Goal: Navigation & Orientation: Find specific page/section

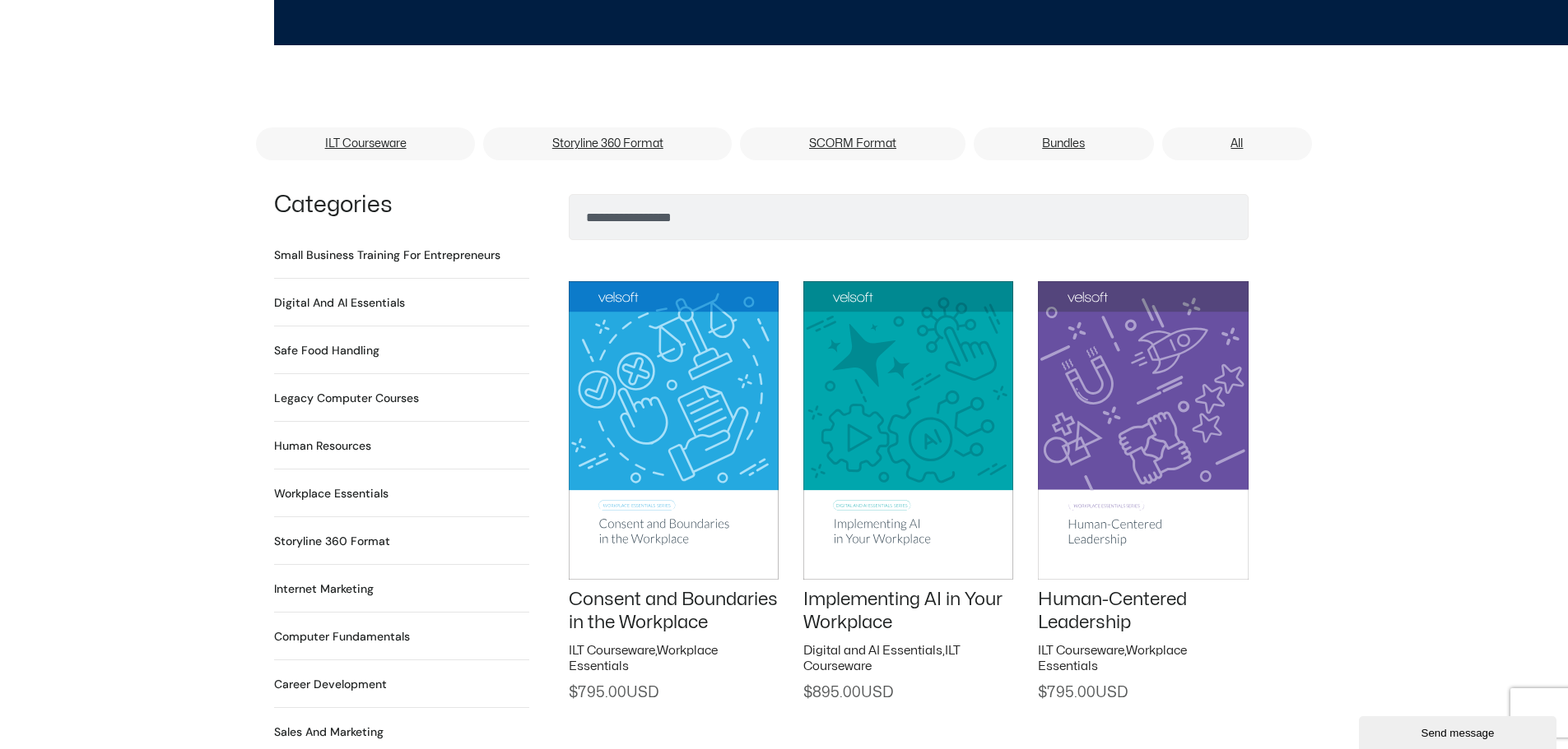
scroll to position [987, 0]
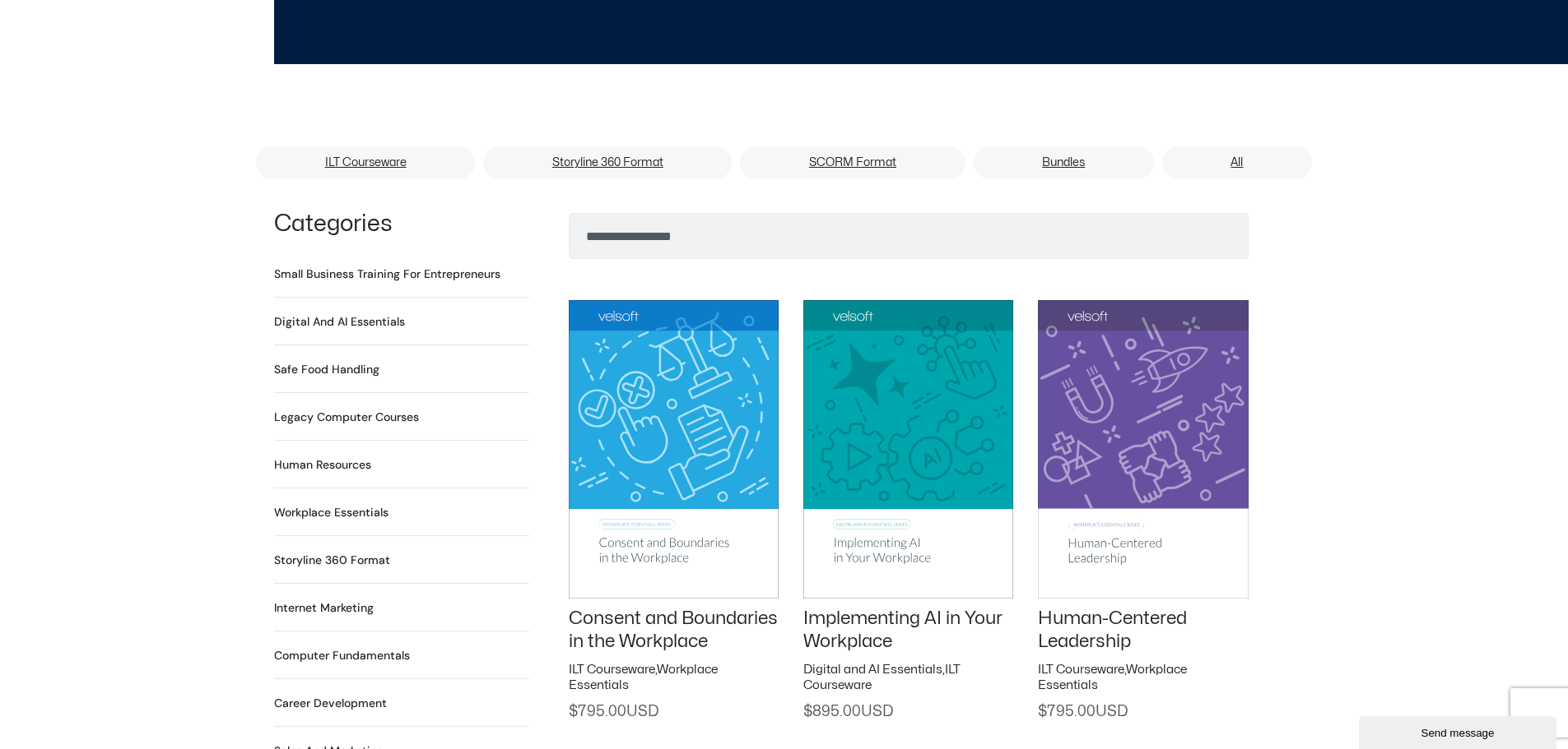
click at [324, 266] on h2 "Small Business Training for Entrepreneurs 22 Products" at bounding box center [387, 274] width 226 height 17
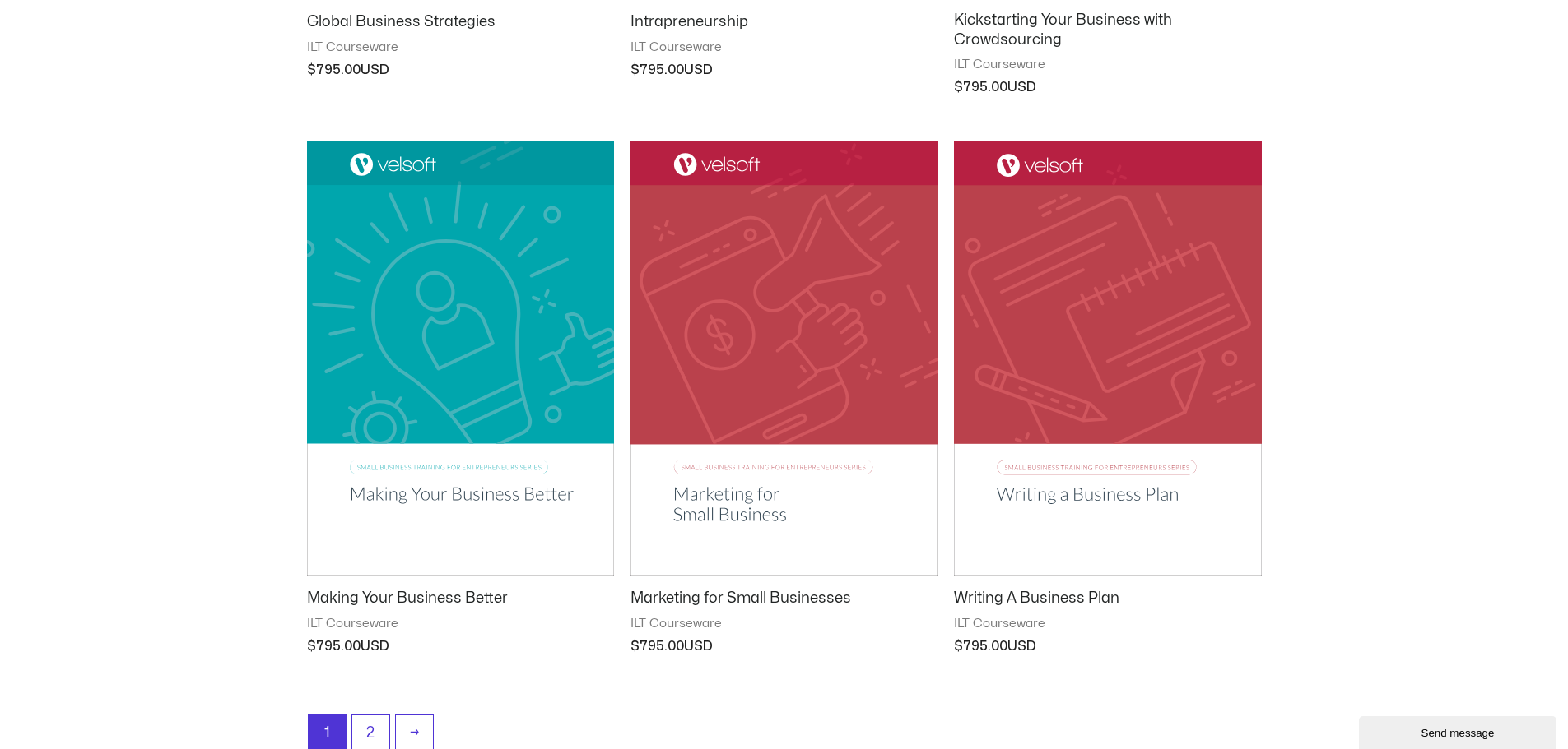
scroll to position [1892, 0]
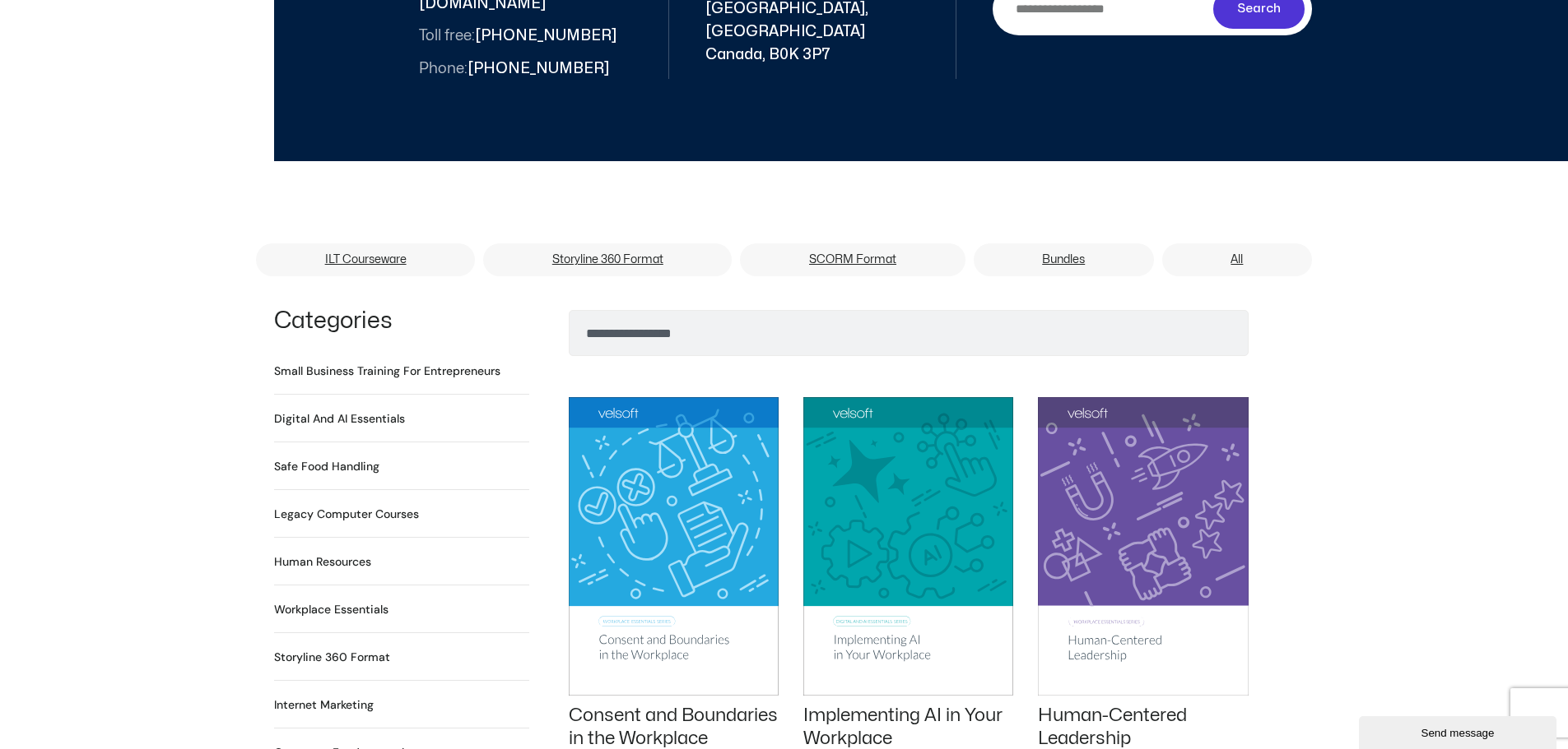
scroll to position [987, 0]
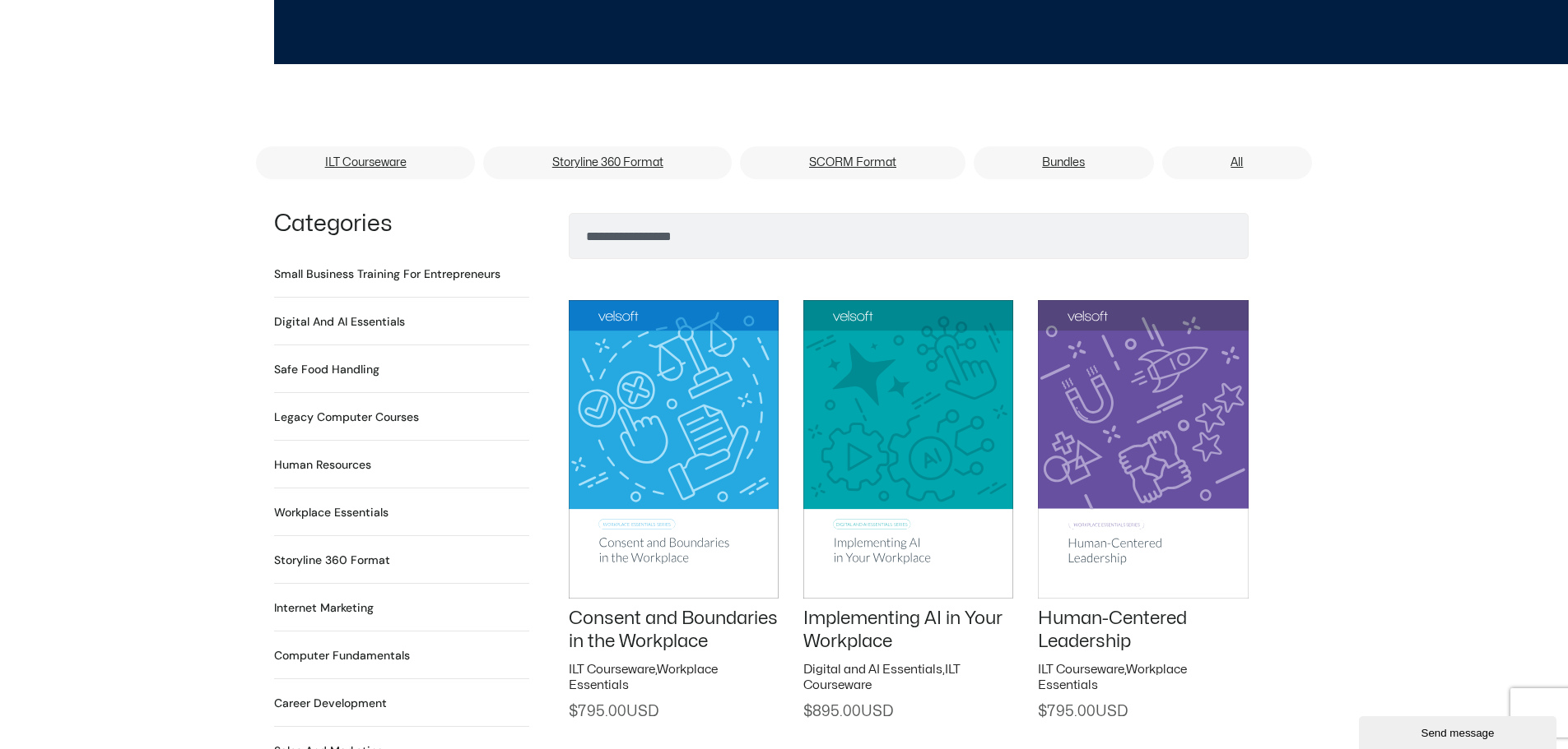
click at [336, 552] on h2 "Storyline 360 Format 115 Products" at bounding box center [332, 560] width 116 height 17
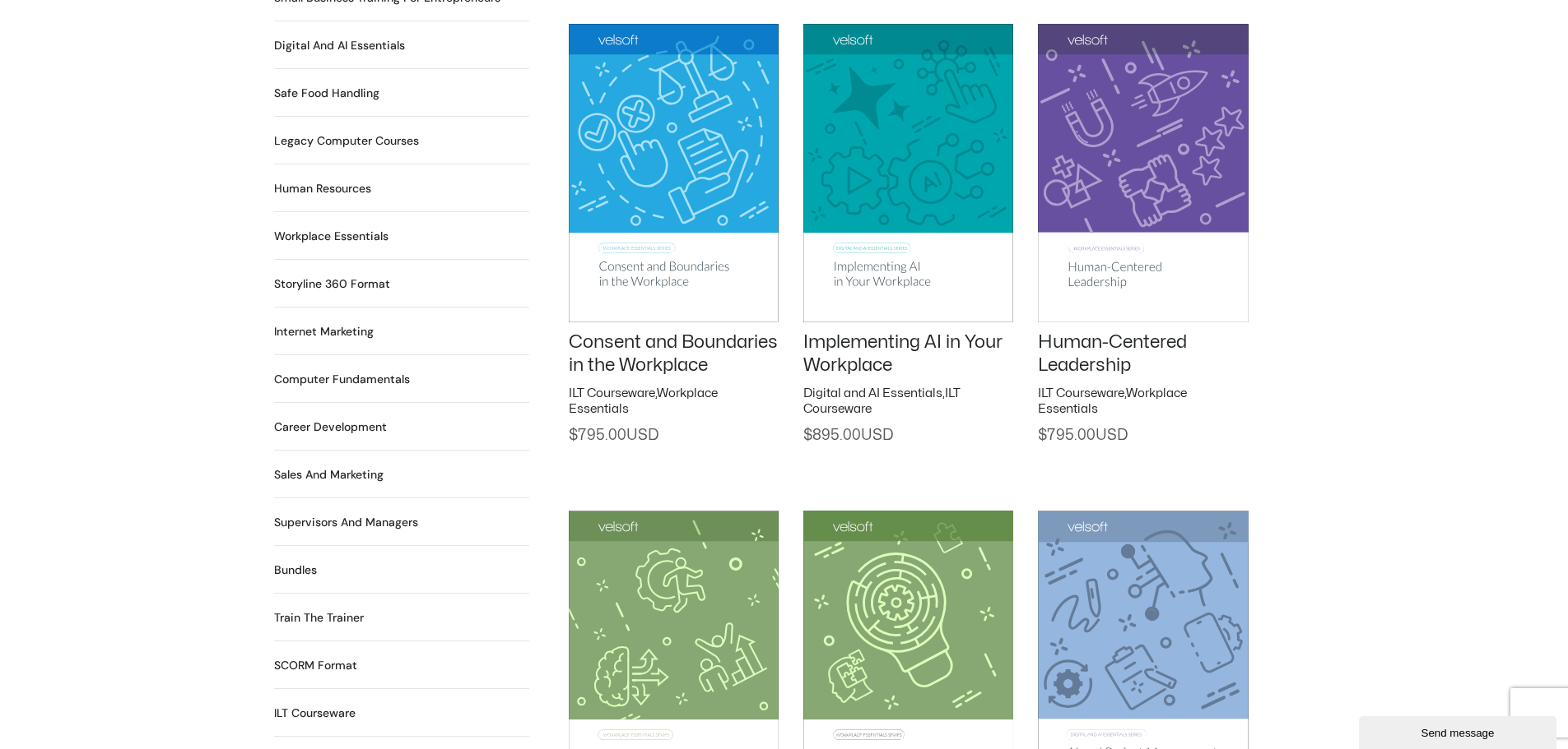
scroll to position [1234, 0]
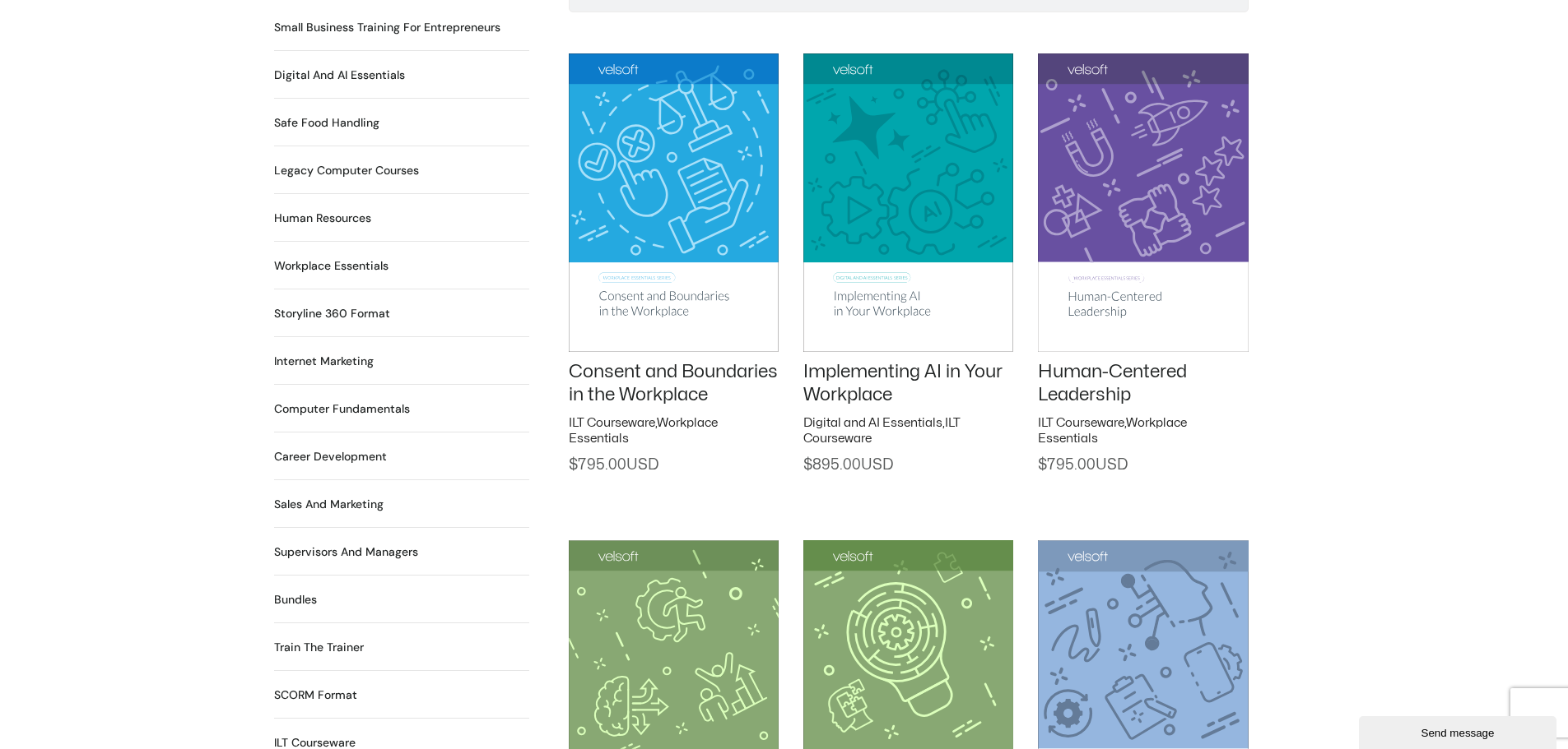
click at [332, 639] on h2 "Train the Trainer 29 Products" at bounding box center [319, 648] width 90 height 17
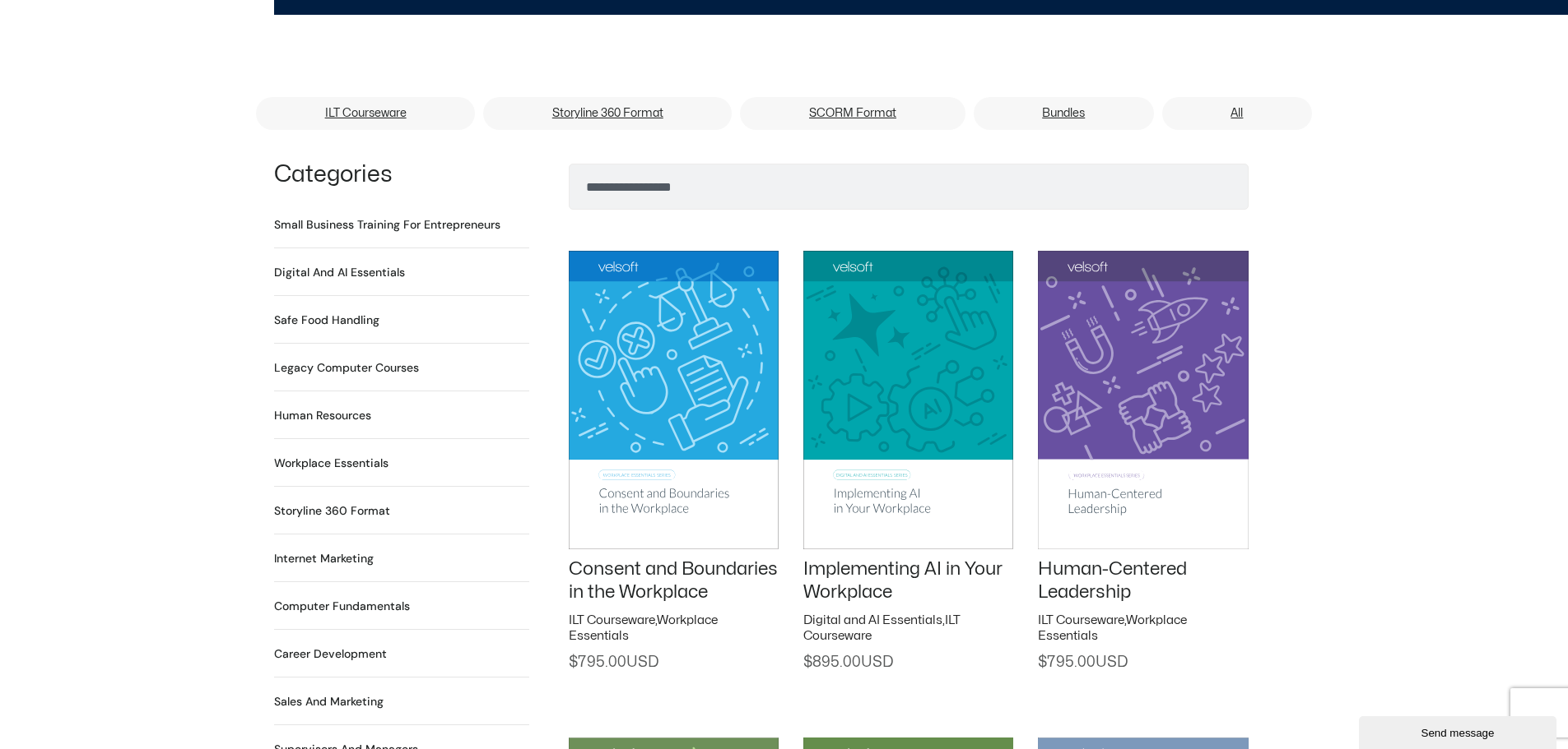
scroll to position [1065, 0]
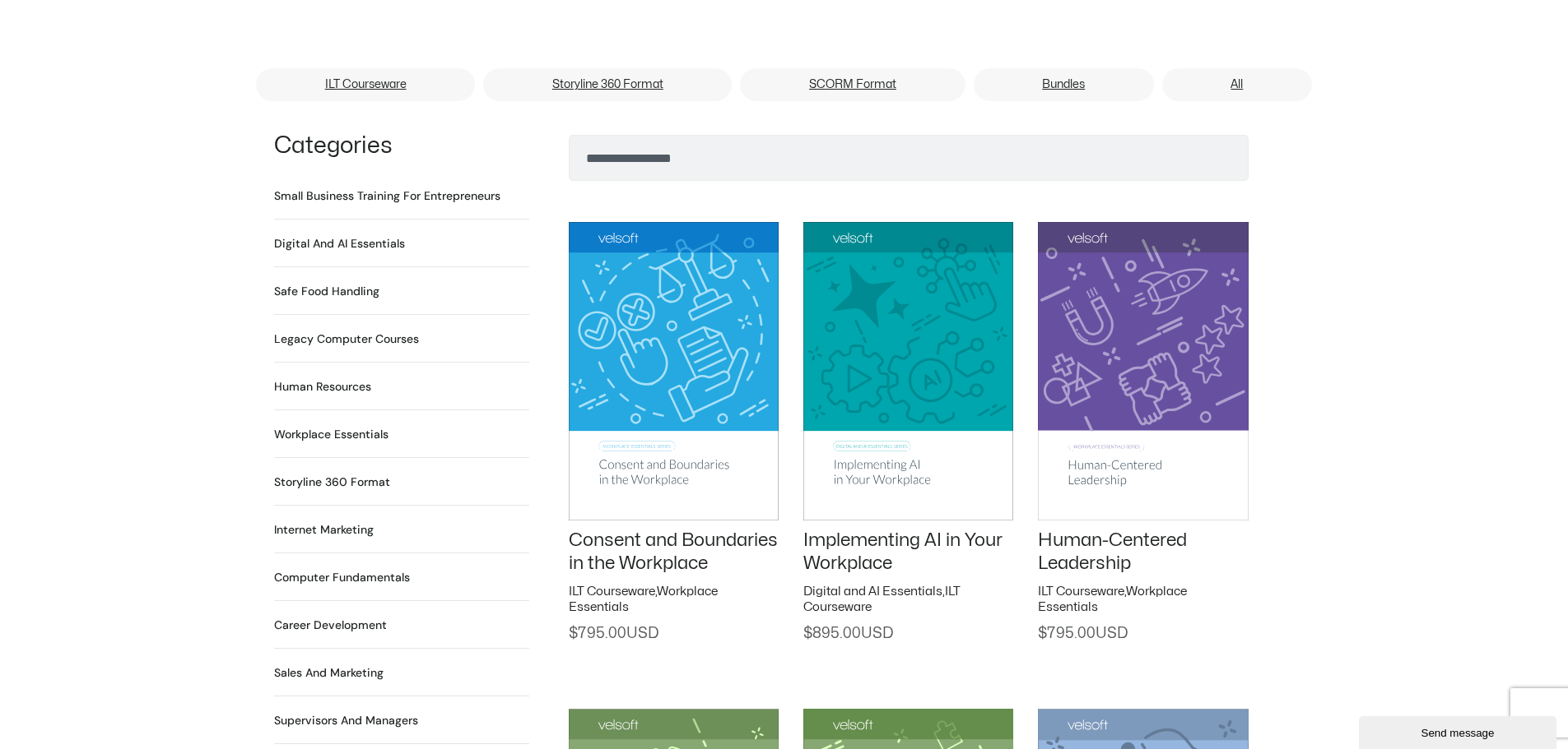
click at [361, 426] on h2 "Workplace Essentials 99 Products" at bounding box center [331, 435] width 115 height 17
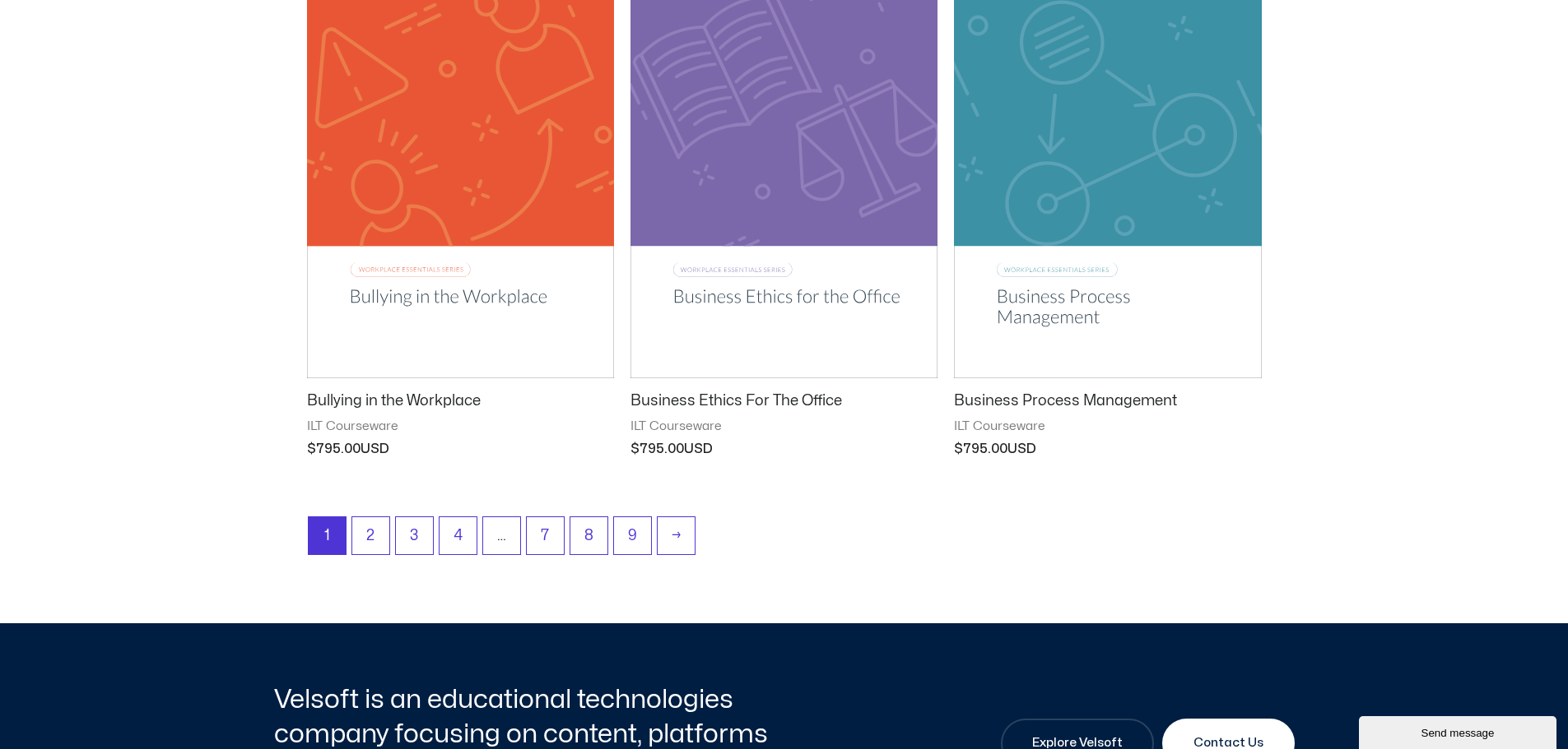
scroll to position [2056, 0]
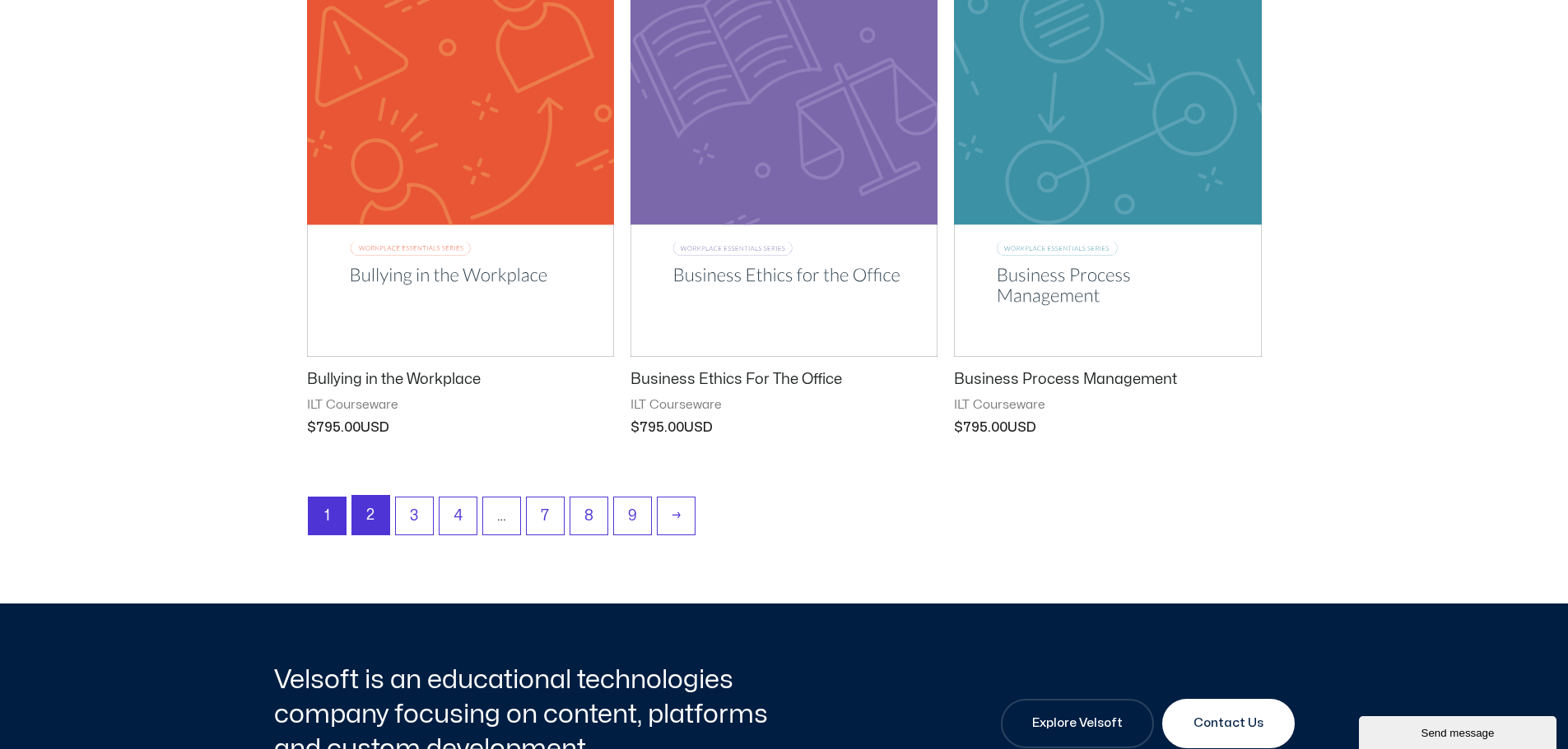
click at [374, 511] on link "2" at bounding box center [370, 515] width 37 height 38
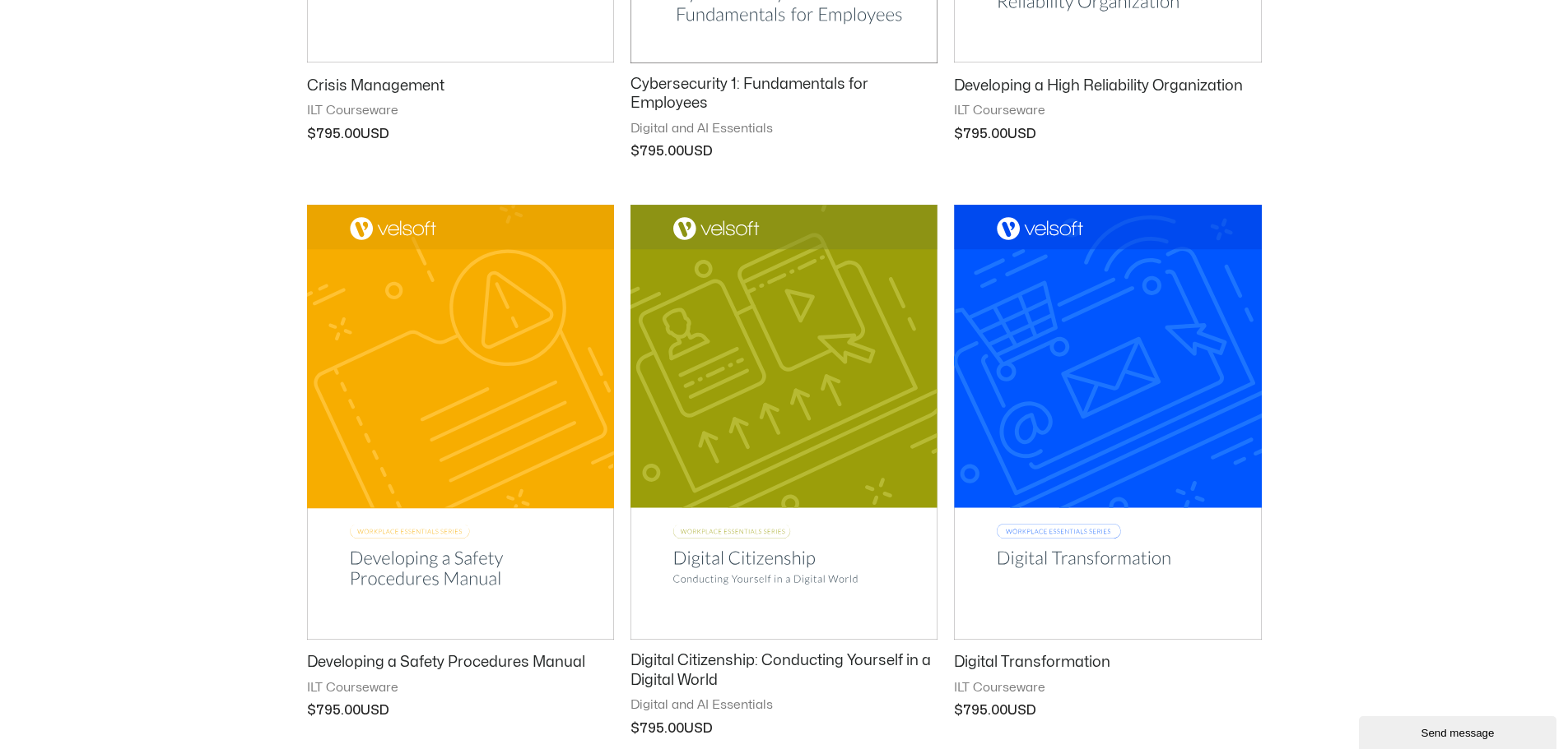
scroll to position [1975, 0]
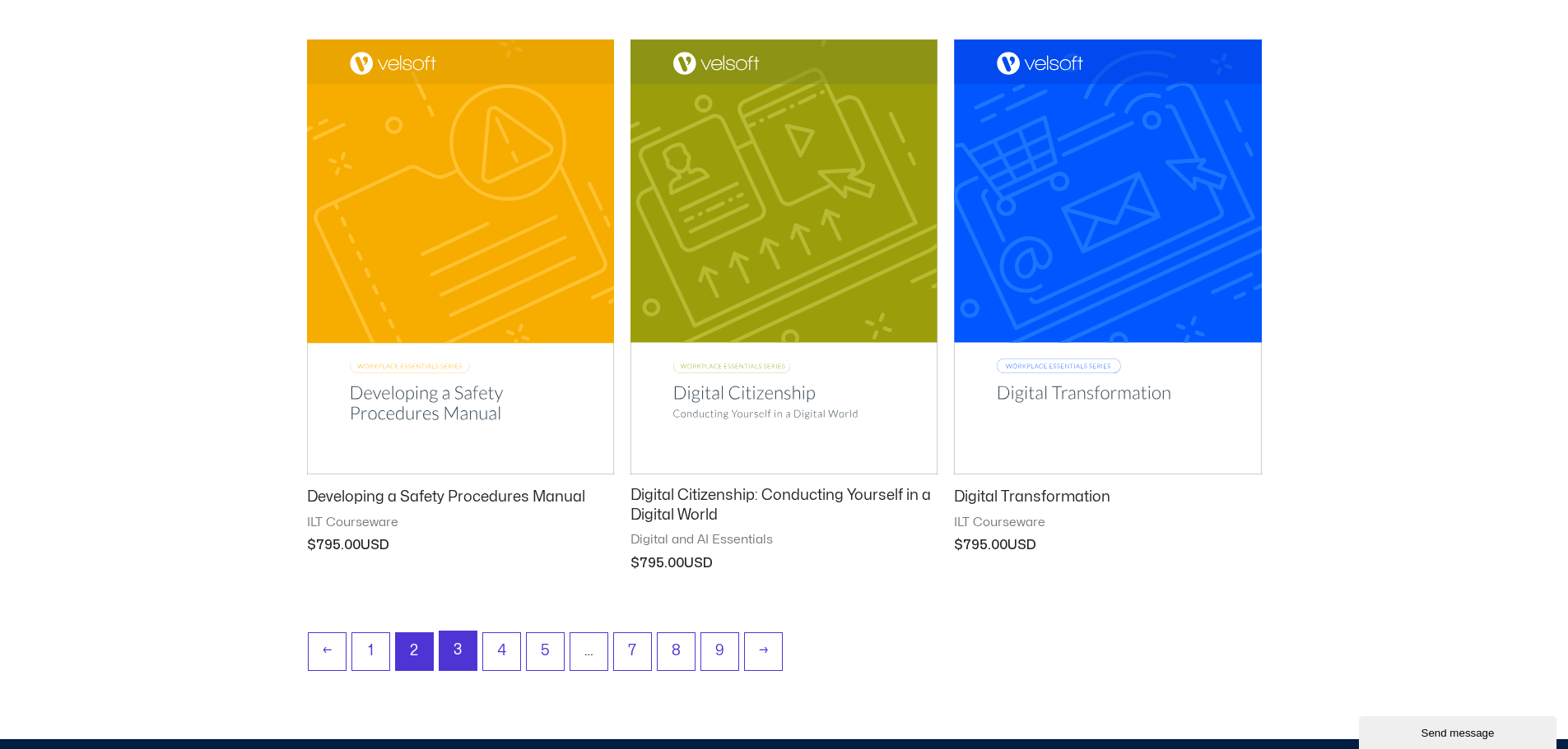
click at [474, 655] on link "3" at bounding box center [457, 650] width 37 height 38
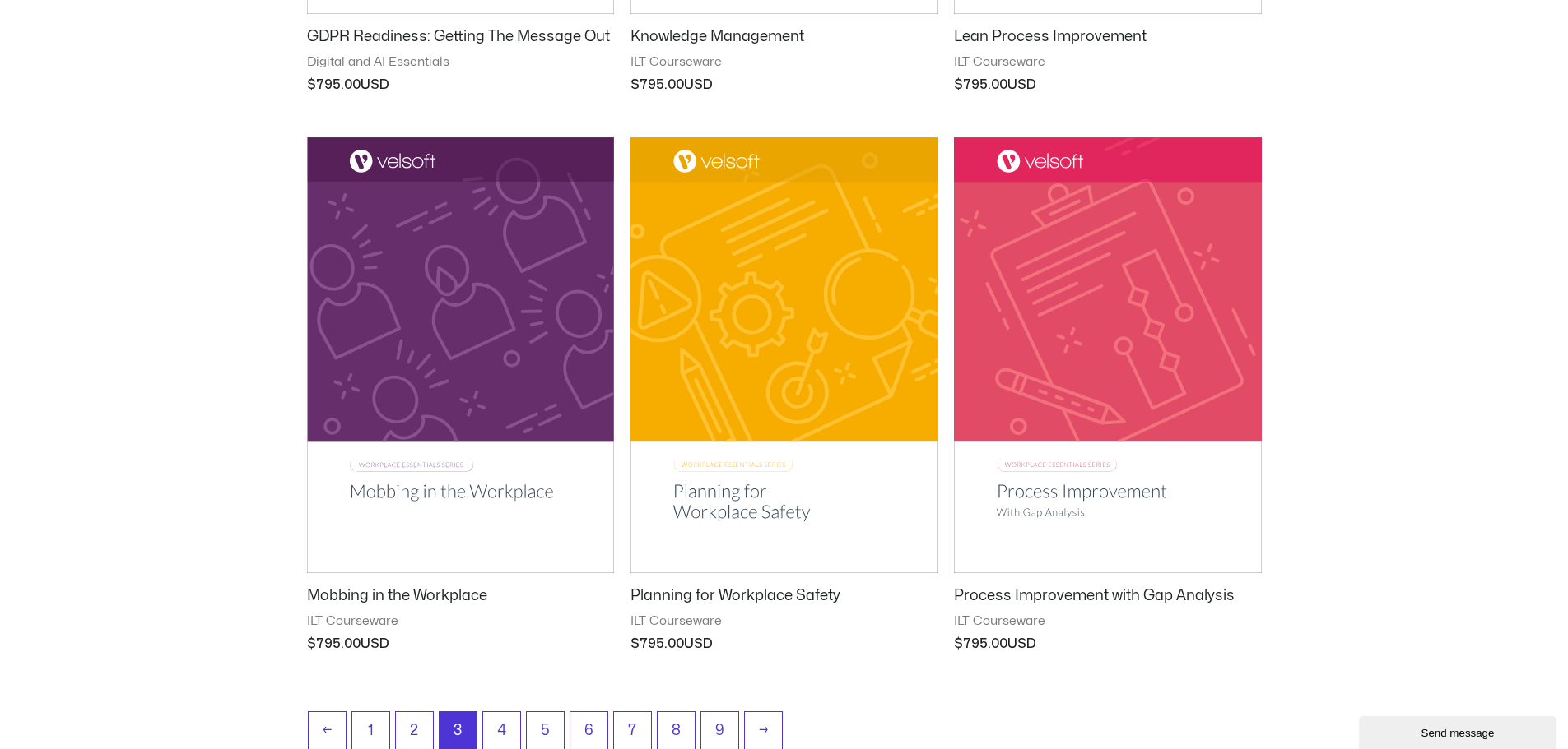
scroll to position [1892, 0]
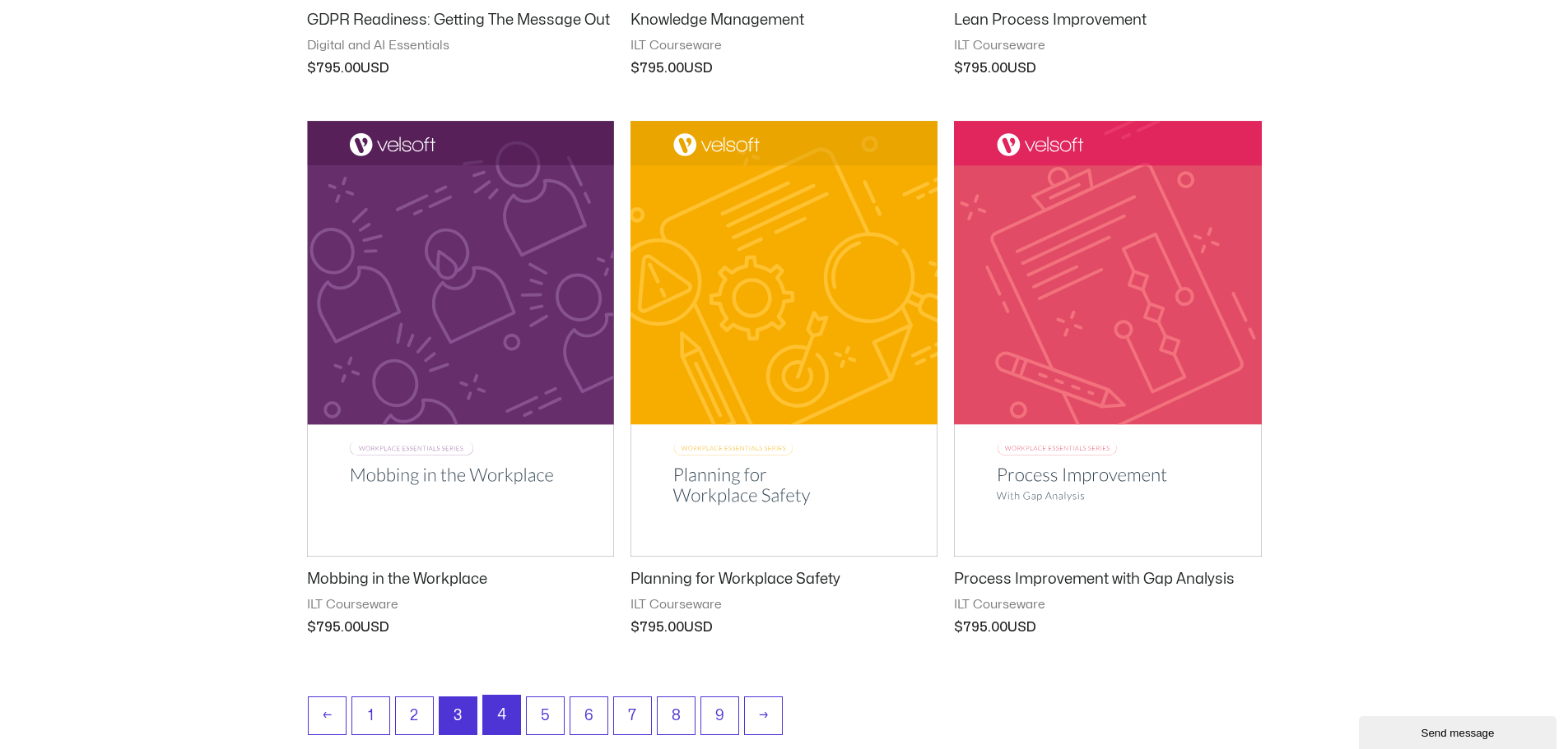
click at [503, 706] on link "4" at bounding box center [501, 715] width 37 height 38
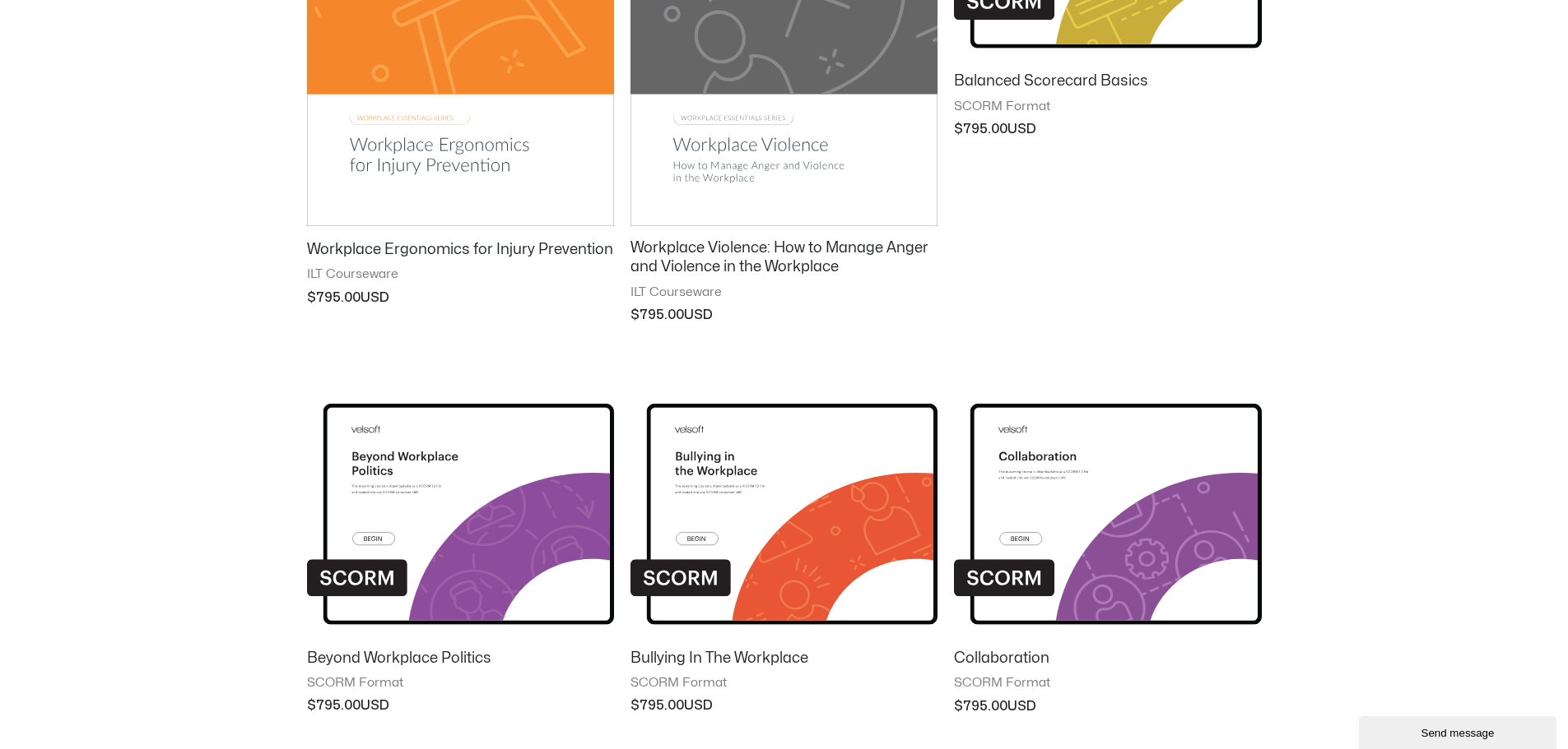
scroll to position [1975, 0]
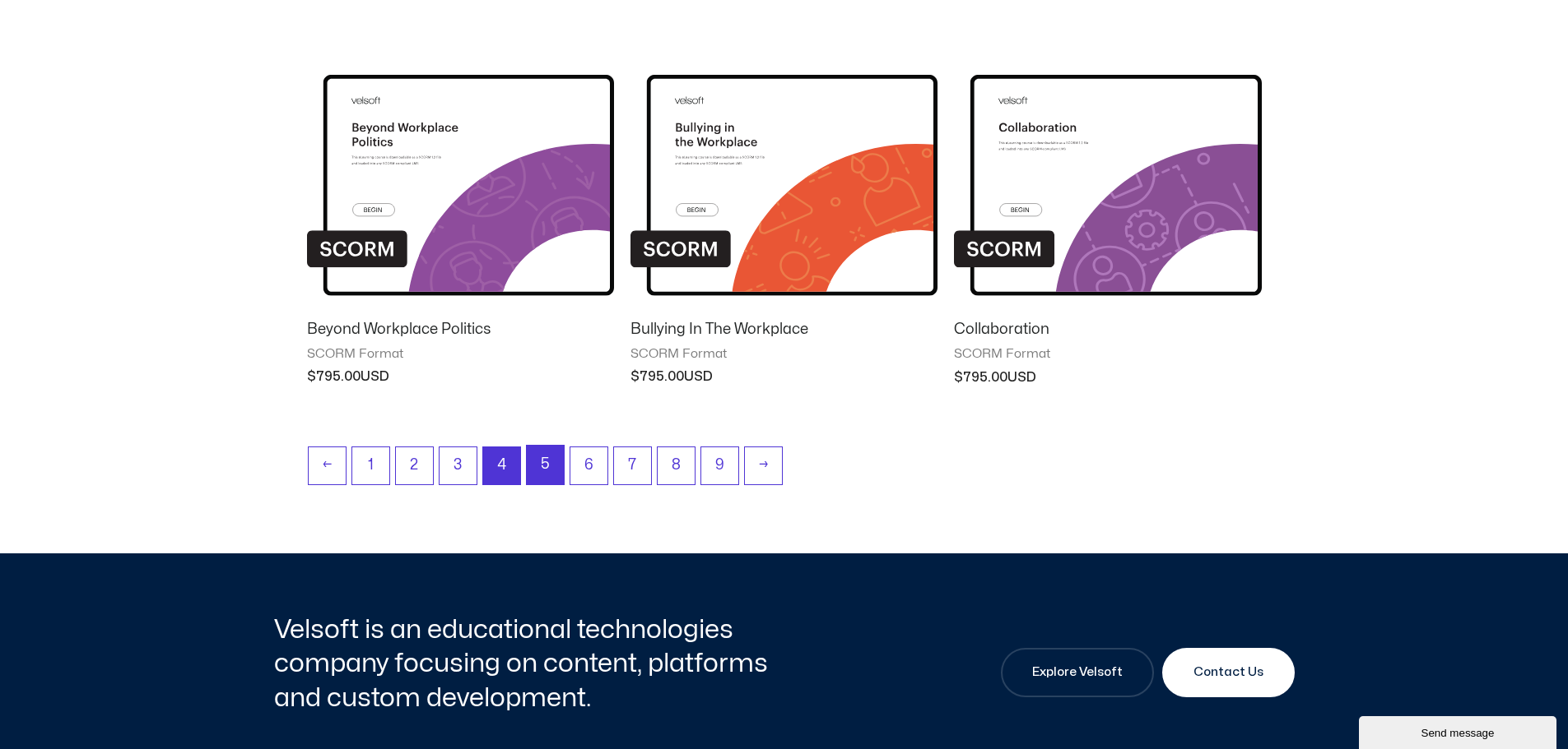
click at [551, 476] on link "5" at bounding box center [545, 465] width 37 height 38
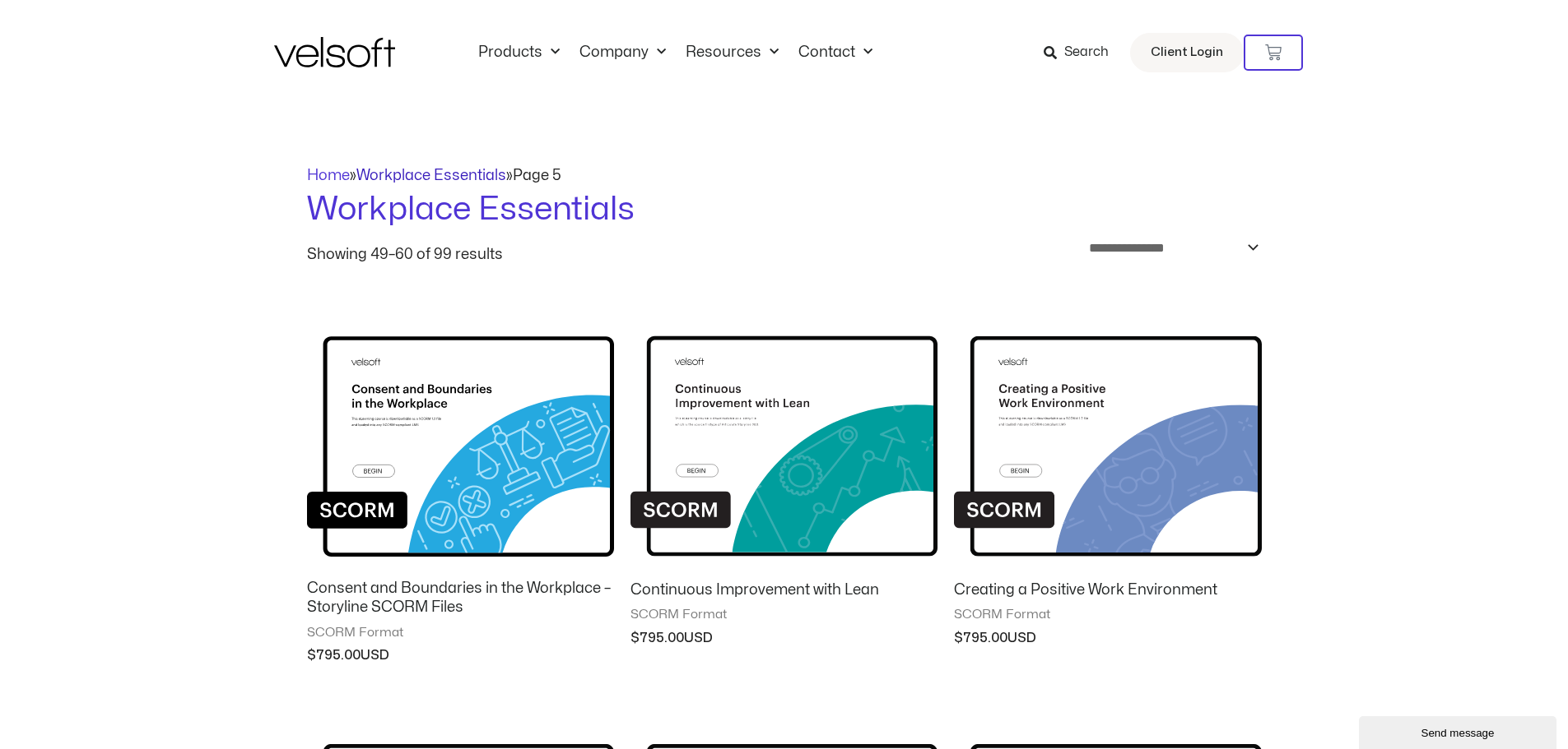
click at [416, 174] on link "Workplace Essentials" at bounding box center [432, 176] width 150 height 14
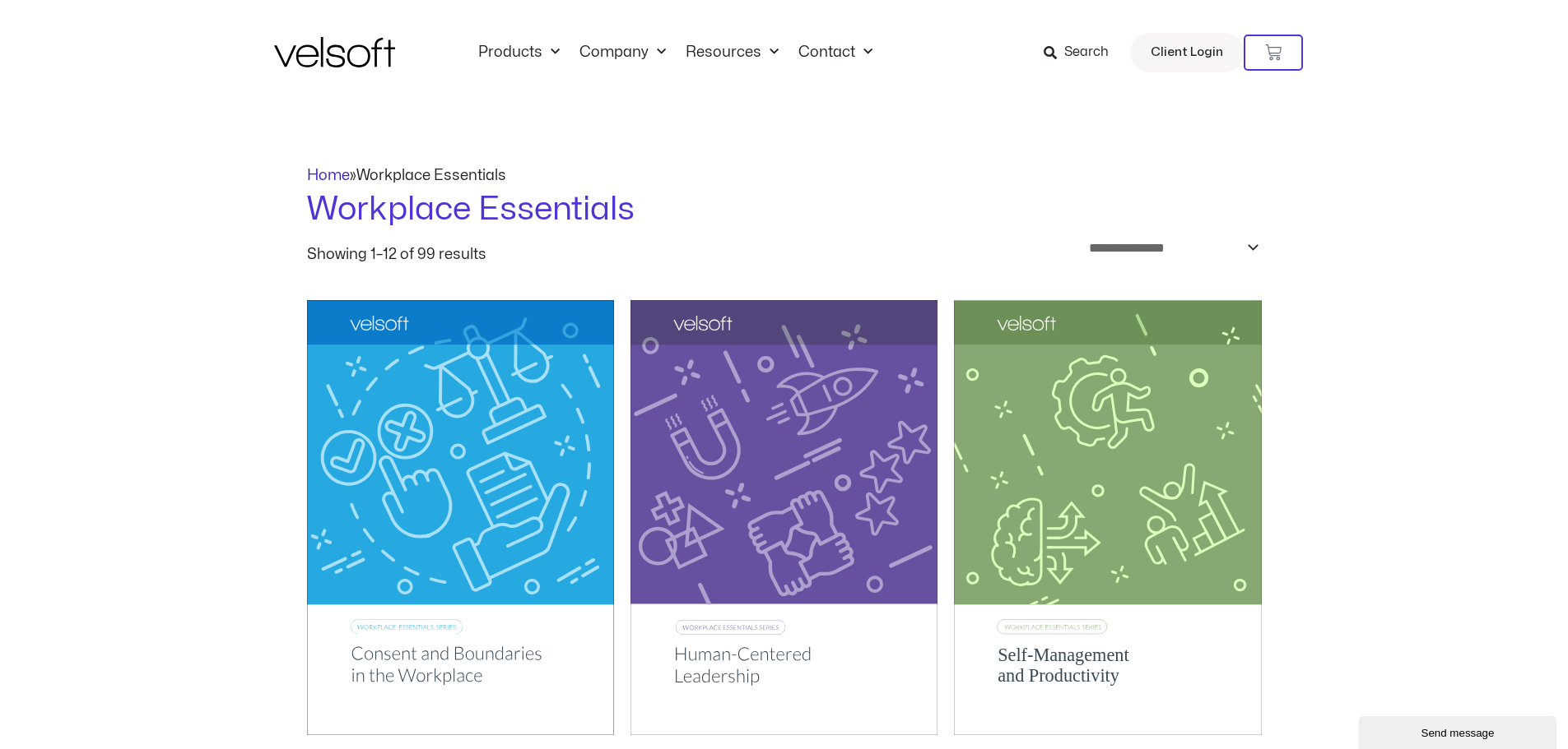
click at [325, 174] on link "Home" at bounding box center [329, 176] width 43 height 14
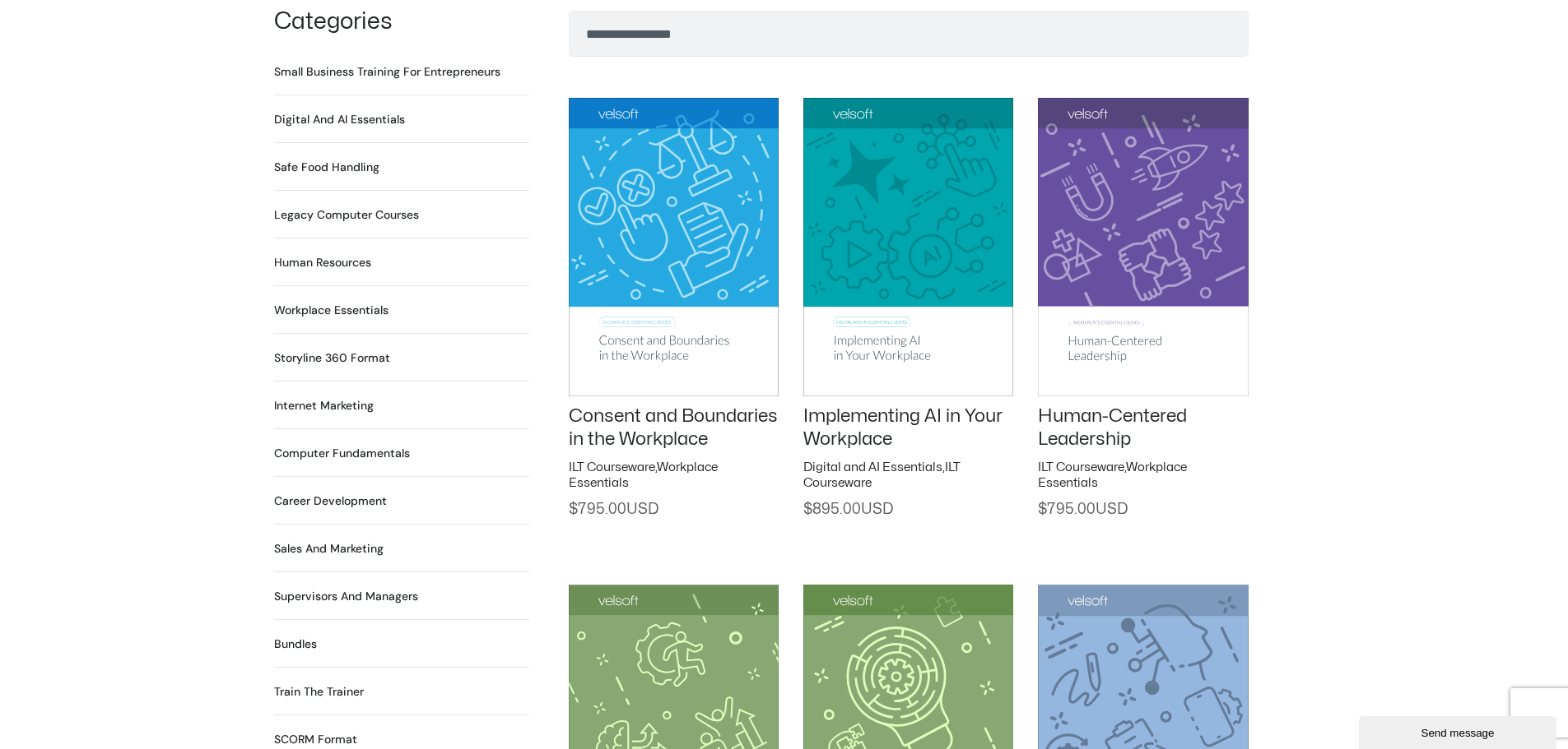
scroll to position [1152, 0]
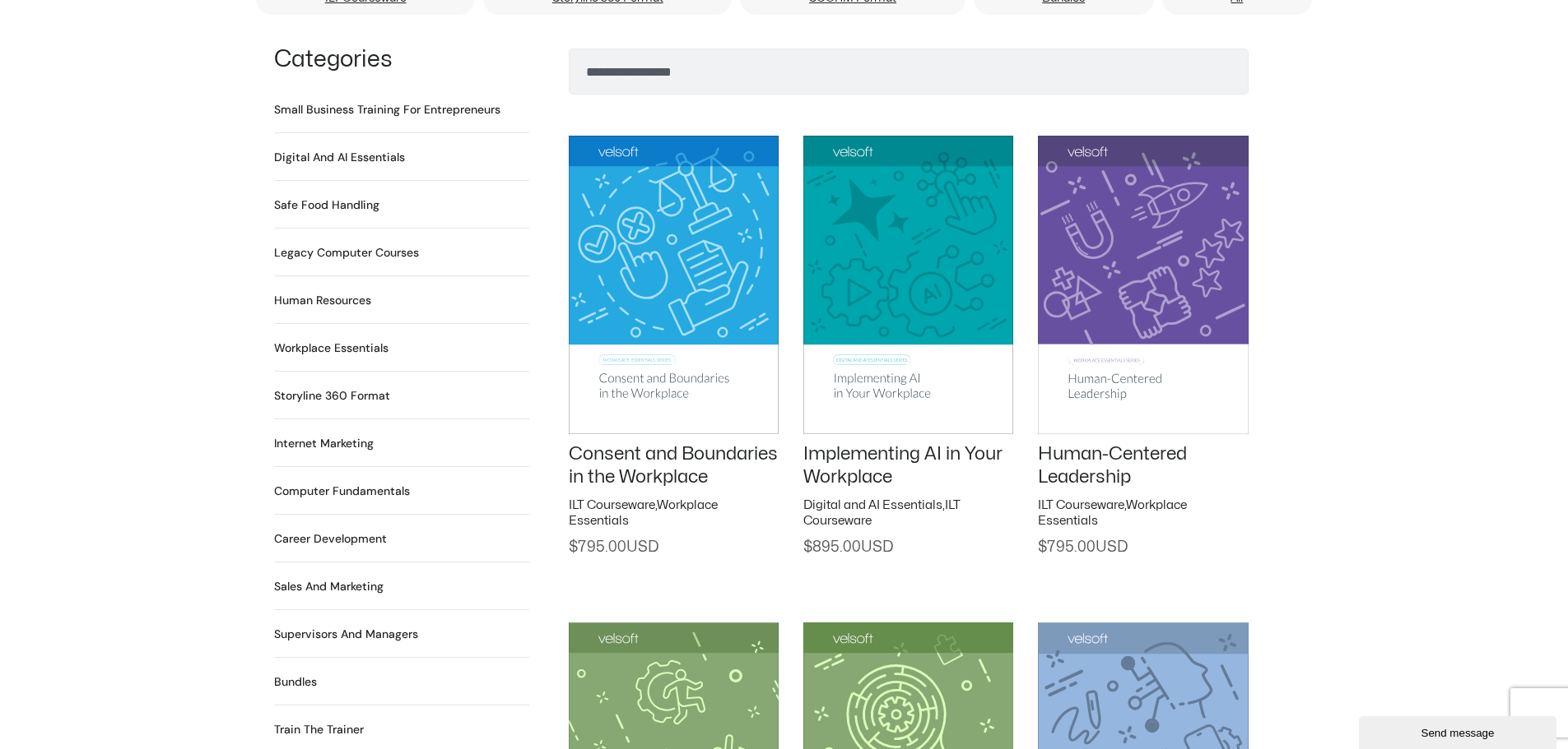
click at [349, 244] on h2 "Legacy Computer Courses 234 Products" at bounding box center [346, 252] width 145 height 17
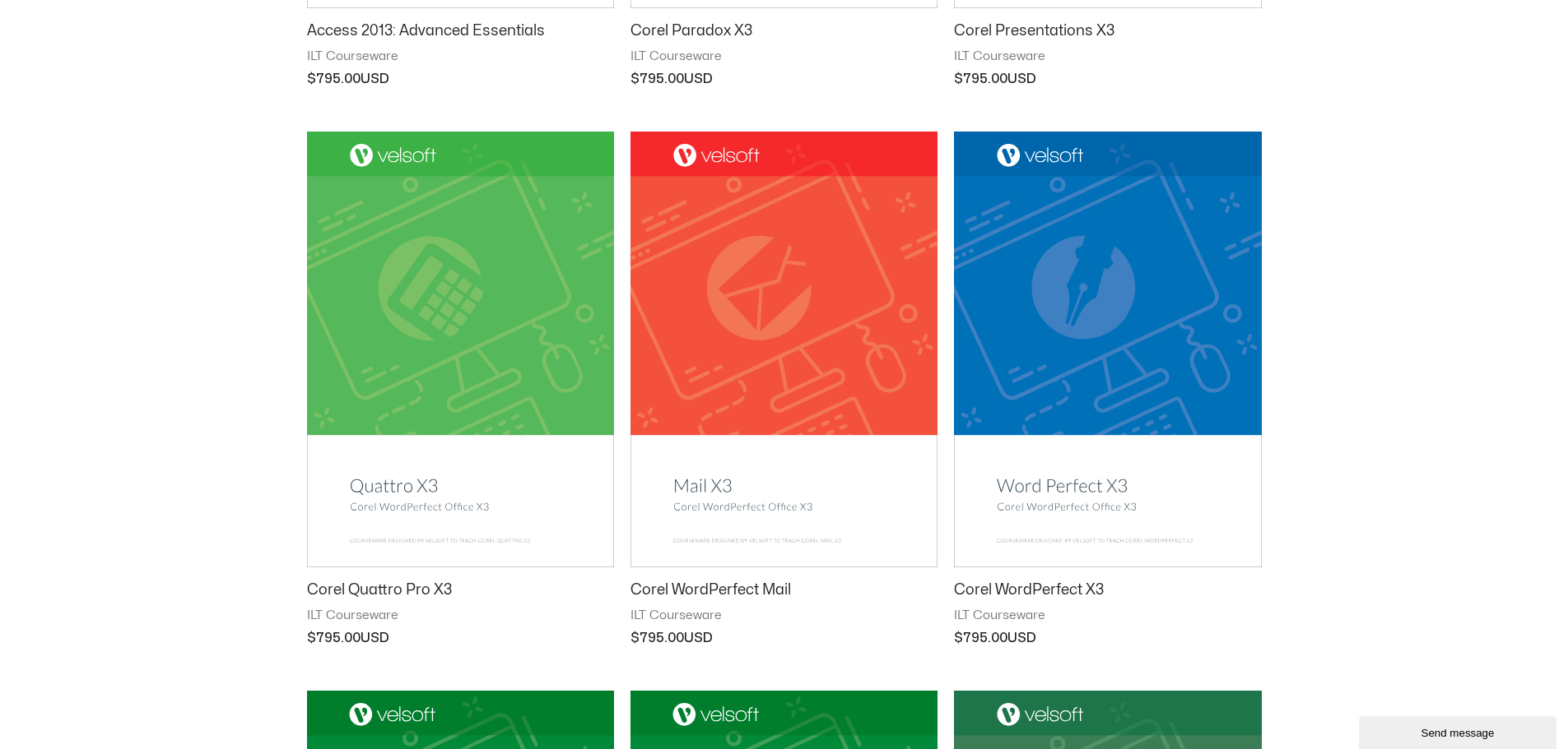
scroll to position [741, 0]
